Goal: Task Accomplishment & Management: Use online tool/utility

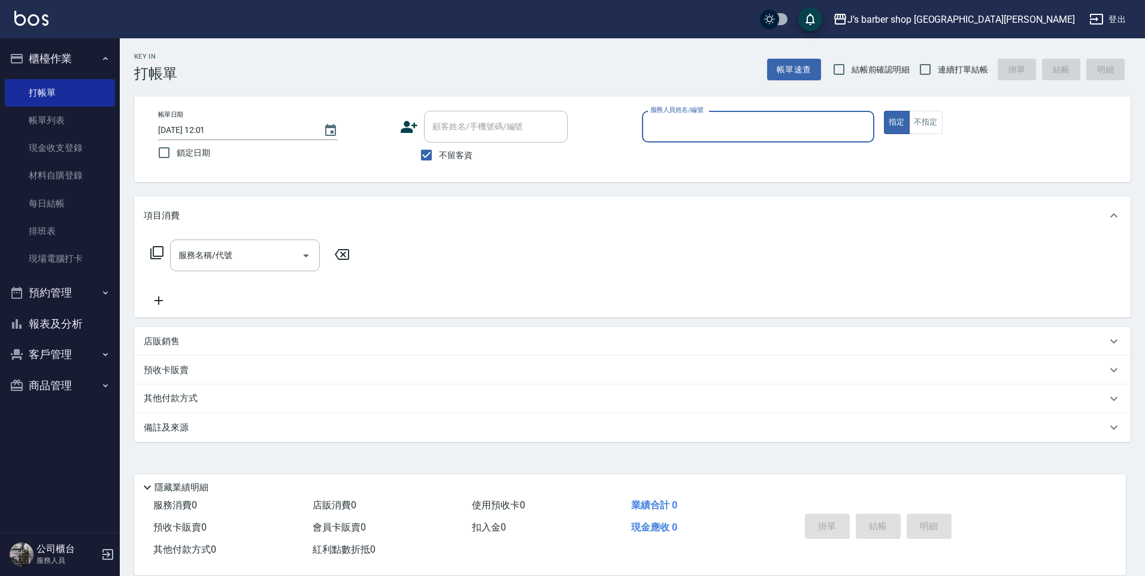
click at [652, 119] on input "服務人員姓名/編號" at bounding box center [758, 126] width 222 height 21
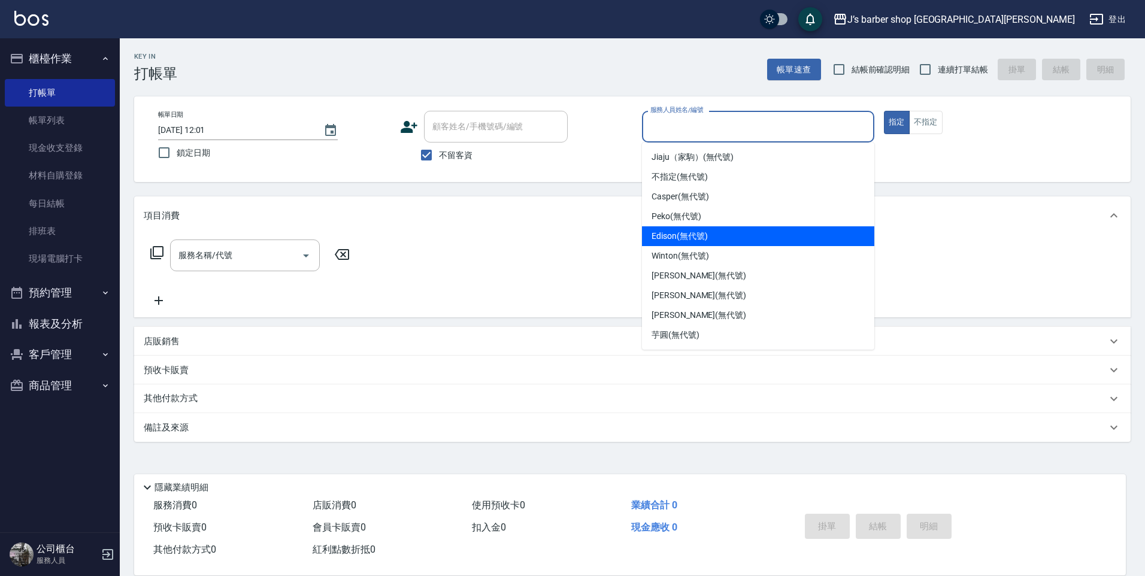
drag, startPoint x: 681, startPoint y: 238, endPoint x: 612, endPoint y: 249, distance: 70.3
click at [682, 237] on span "Edison (無代號)" at bounding box center [680, 236] width 56 height 13
type input "Edison(無代號)"
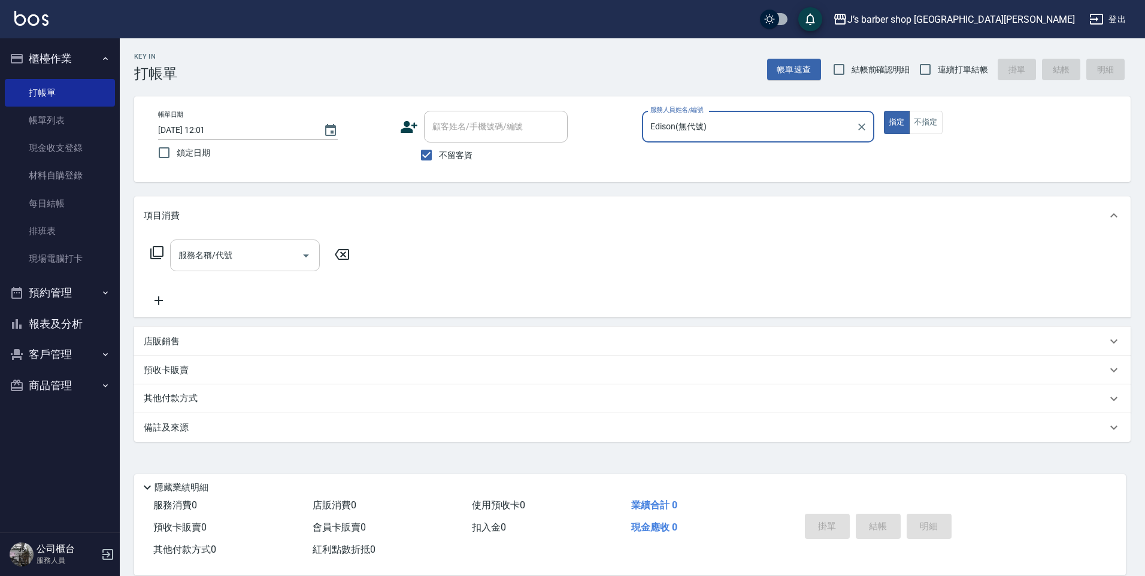
click at [258, 271] on div "服務名稱/代號" at bounding box center [245, 256] width 150 height 32
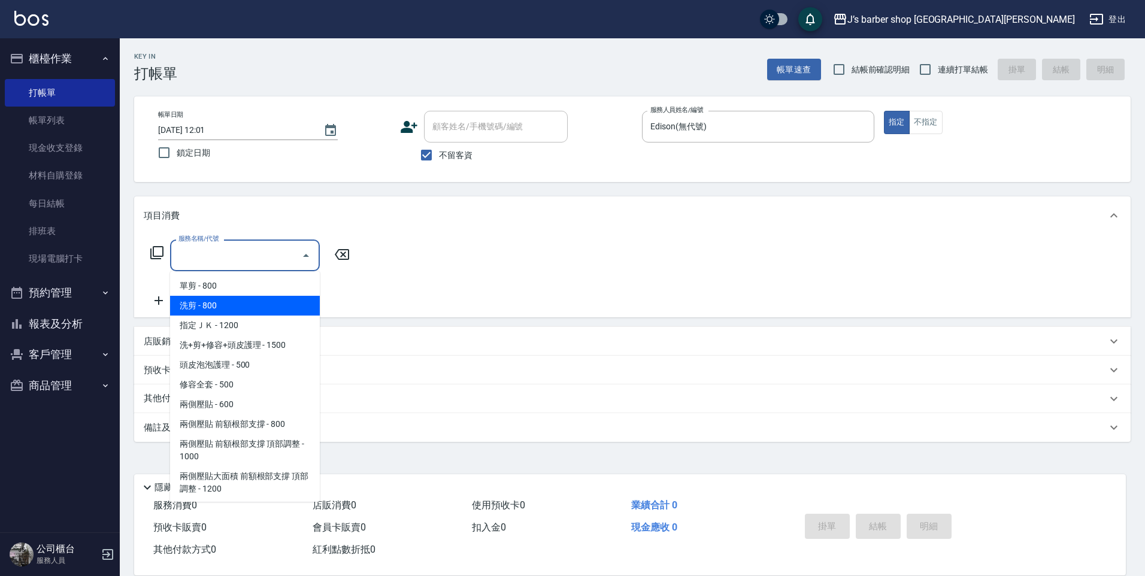
click at [250, 307] on span "洗剪 - 800" at bounding box center [245, 306] width 150 height 20
type input "洗剪(101)"
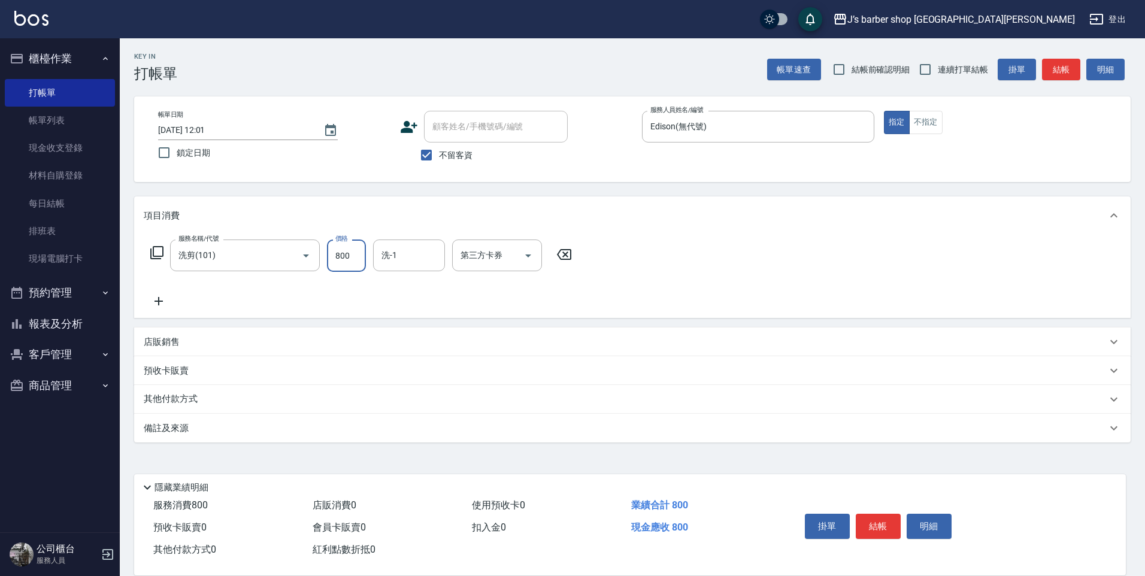
click at [332, 265] on input "800" at bounding box center [346, 256] width 39 height 32
type input "1000"
click at [889, 517] on button "結帳" at bounding box center [878, 526] width 45 height 25
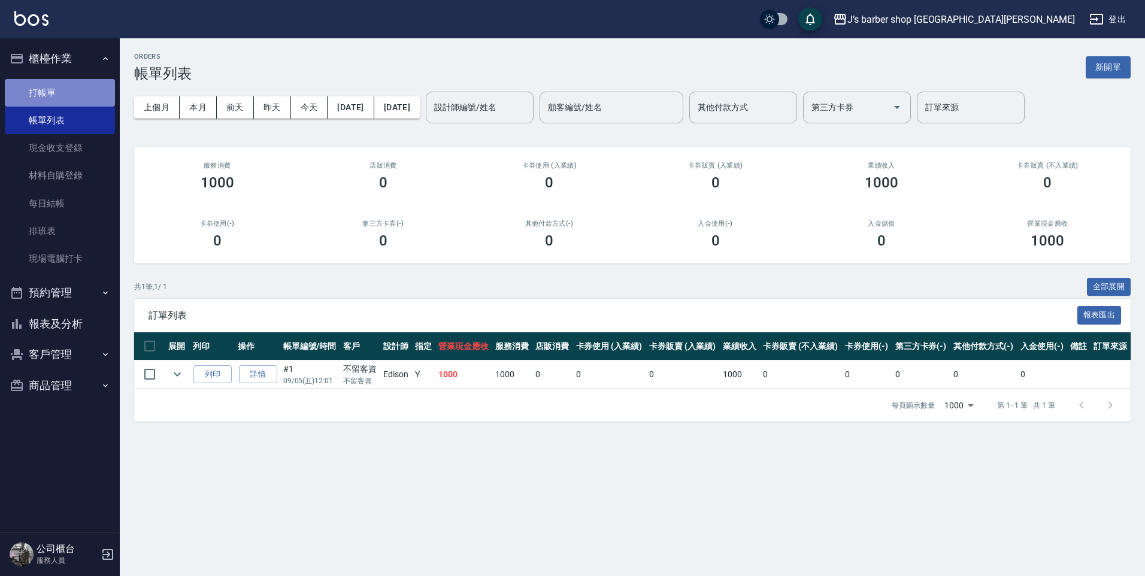
click at [84, 94] on link "打帳單" at bounding box center [60, 93] width 110 height 28
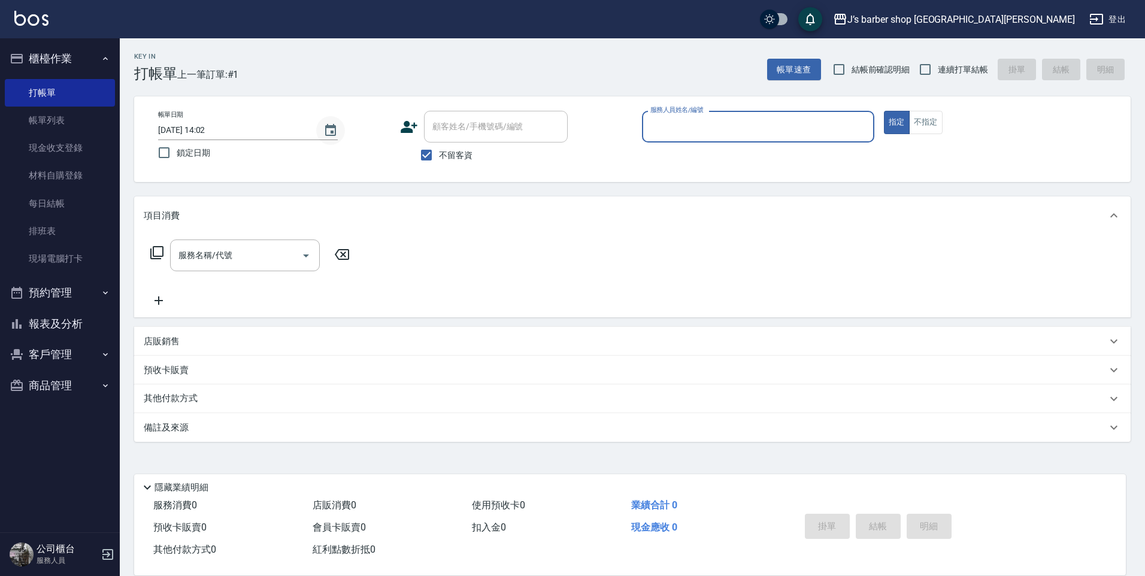
click at [343, 129] on button "Choose date, selected date is 2025-09-05" at bounding box center [330, 130] width 29 height 29
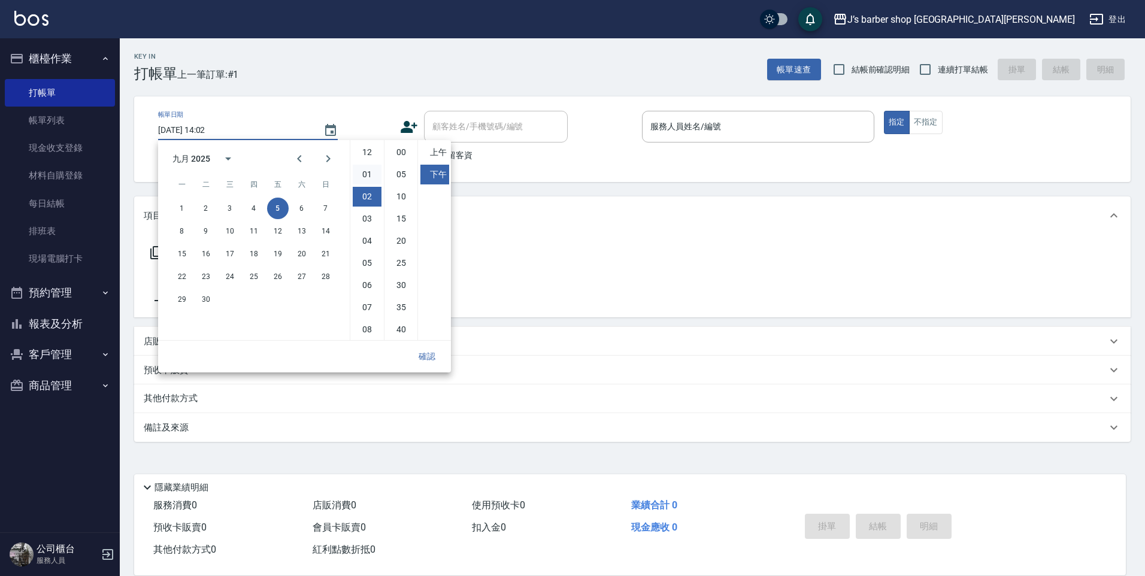
click at [367, 175] on li "01" at bounding box center [367, 175] width 29 height 20
click at [369, 310] on li "10" at bounding box center [367, 307] width 29 height 20
click at [394, 154] on li "00" at bounding box center [401, 153] width 29 height 20
click at [443, 148] on li "上午" at bounding box center [434, 153] width 29 height 20
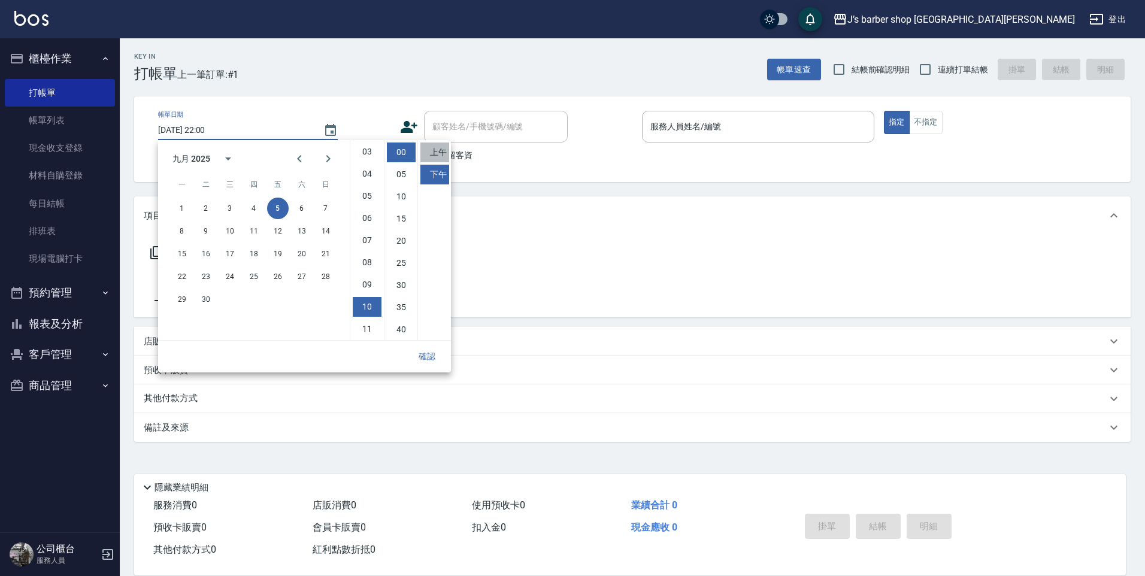
type input "[DATE] 10:00"
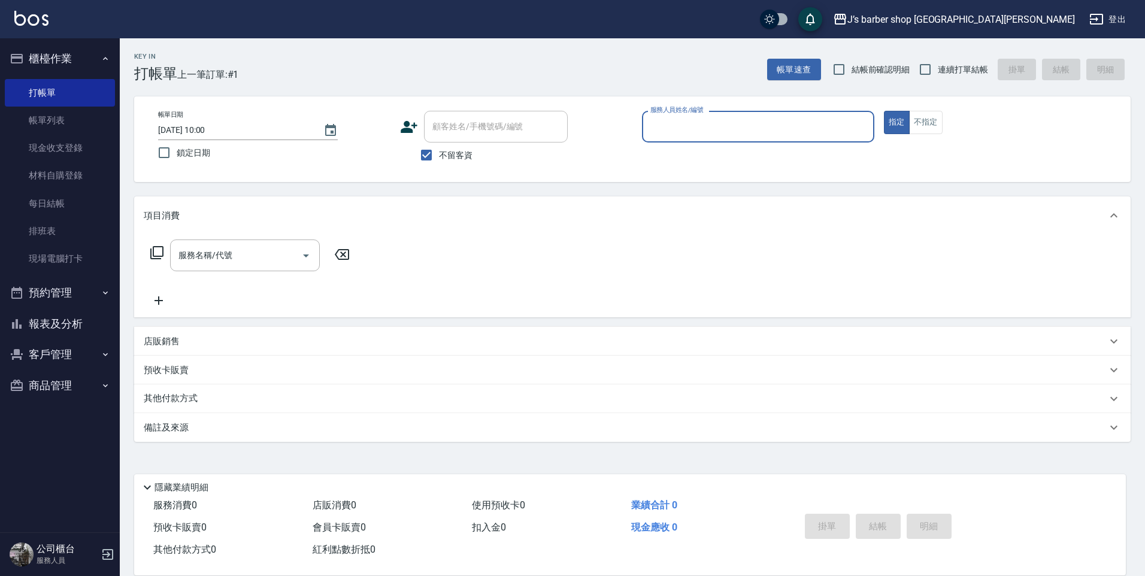
click at [674, 120] on input "服務人員姓名/編號" at bounding box center [758, 126] width 222 height 21
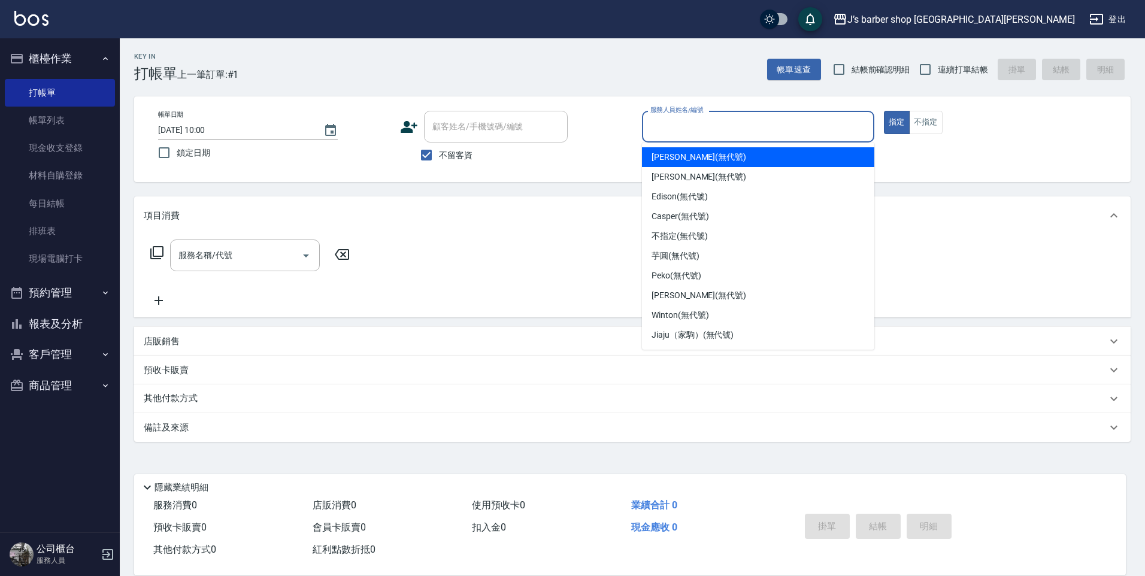
click at [674, 152] on span "[PERSON_NAME] (無代號)" at bounding box center [699, 157] width 95 height 13
type input "[PERSON_NAME](無代號)"
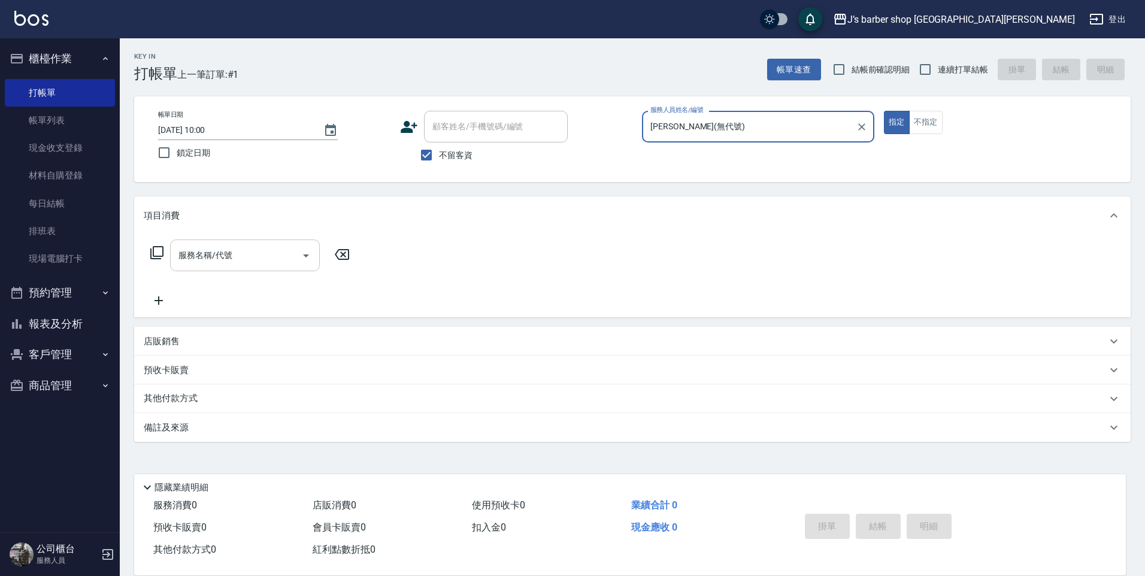
click at [277, 252] on input "服務名稱/代號" at bounding box center [235, 255] width 121 height 21
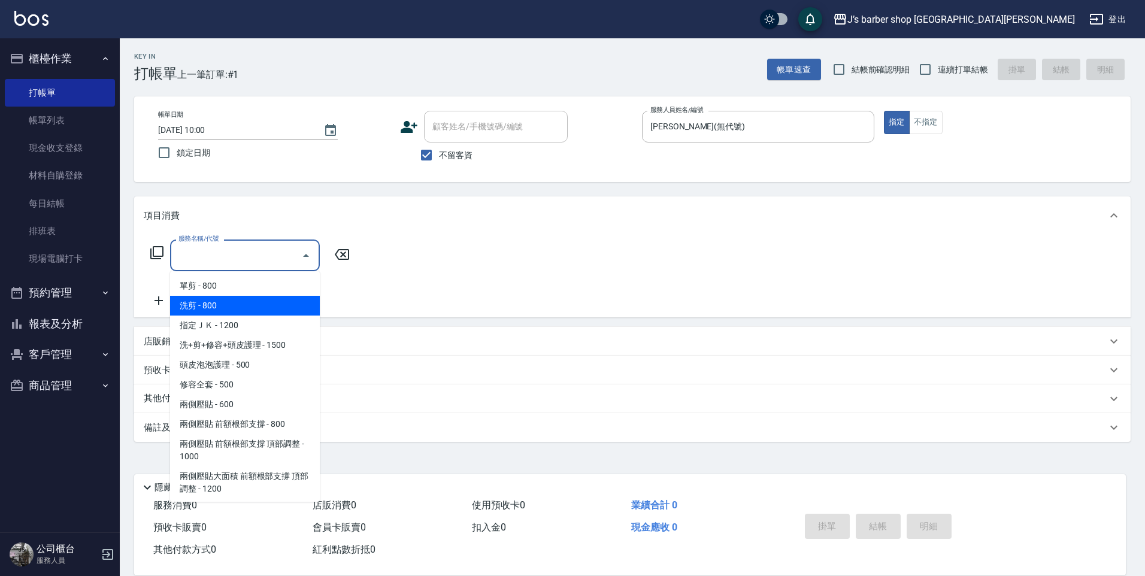
click at [237, 301] on span "洗剪 - 800" at bounding box center [245, 306] width 150 height 20
type input "洗剪(101)"
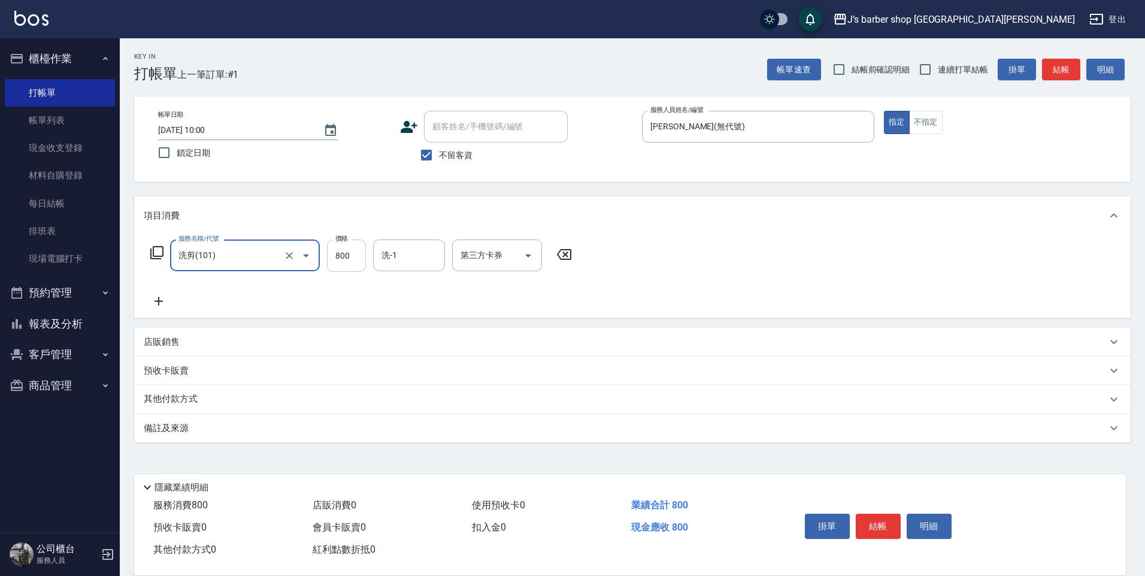
click at [349, 256] on input "800" at bounding box center [346, 256] width 39 height 32
type input "400"
click at [395, 256] on div "洗-1 洗-1" at bounding box center [409, 256] width 72 height 32
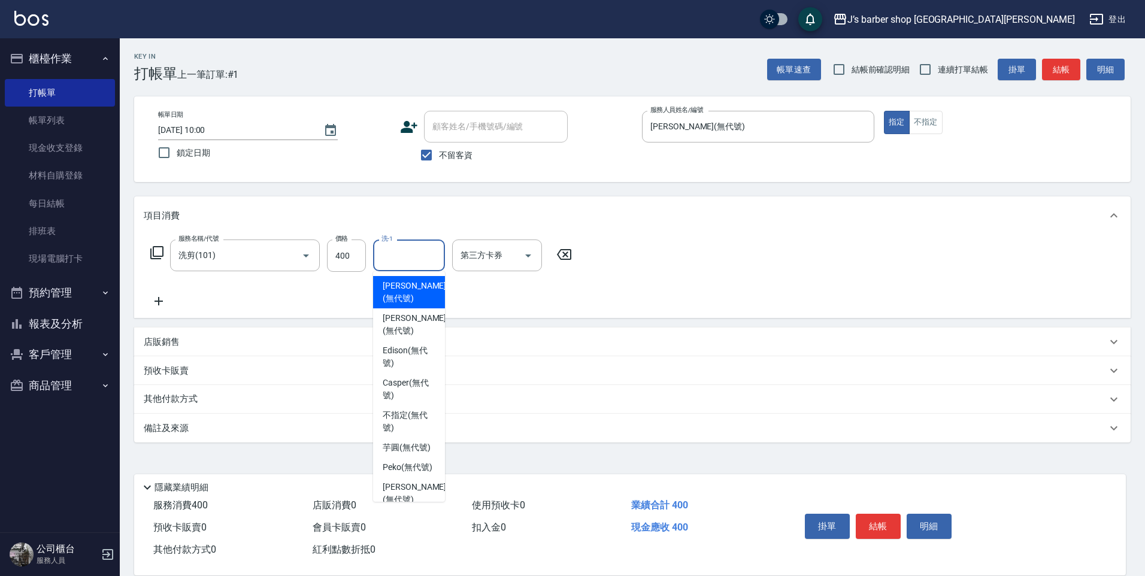
click at [398, 293] on span "[PERSON_NAME] (無代號)" at bounding box center [414, 292] width 63 height 25
type input "[PERSON_NAME](無代號)"
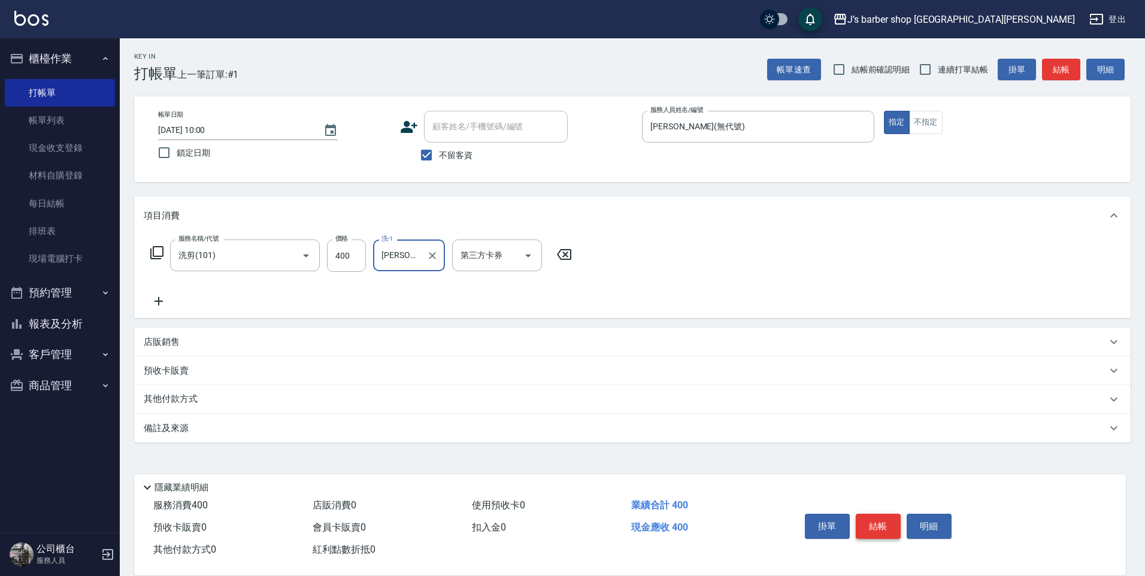
click at [865, 515] on button "結帳" at bounding box center [878, 526] width 45 height 25
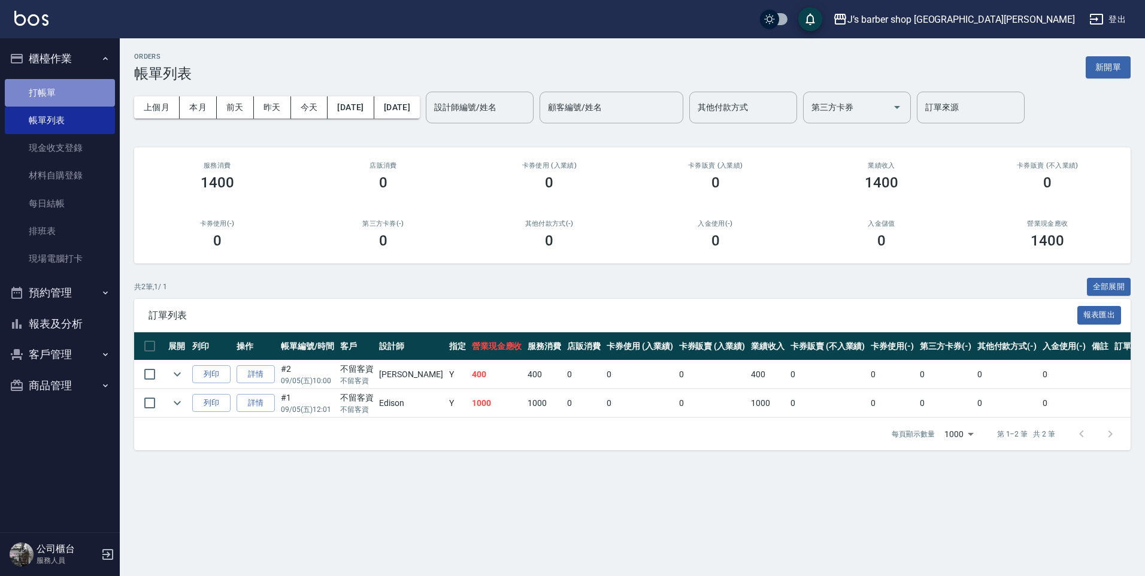
click at [32, 88] on link "打帳單" at bounding box center [60, 93] width 110 height 28
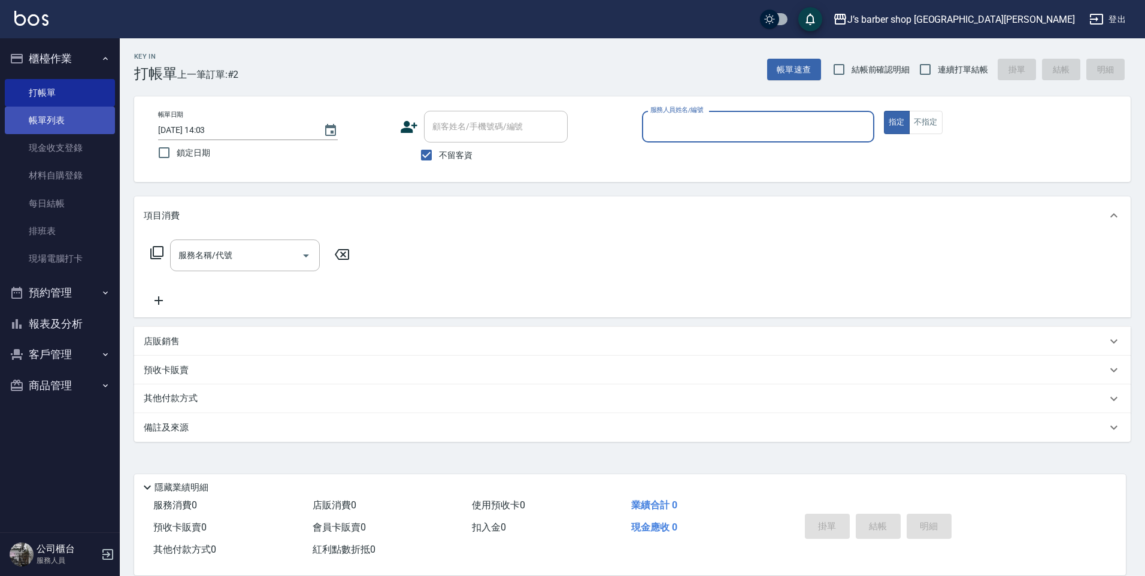
click at [38, 111] on link "帳單列表" at bounding box center [60, 121] width 110 height 28
